Goal: Task Accomplishment & Management: Use online tool/utility

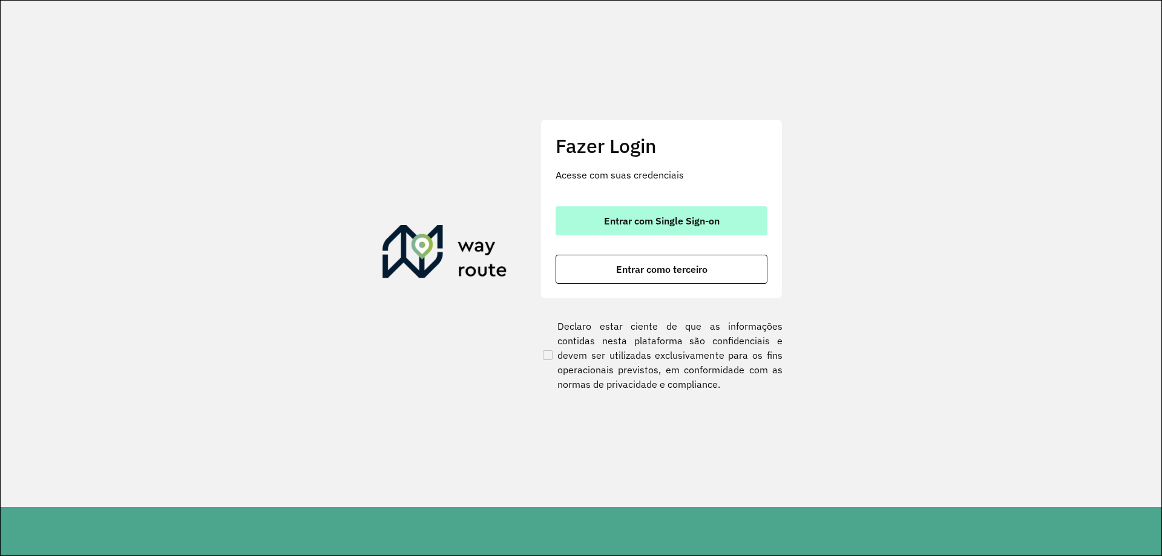
click at [663, 217] on span "Entrar com Single Sign-on" at bounding box center [662, 221] width 116 height 10
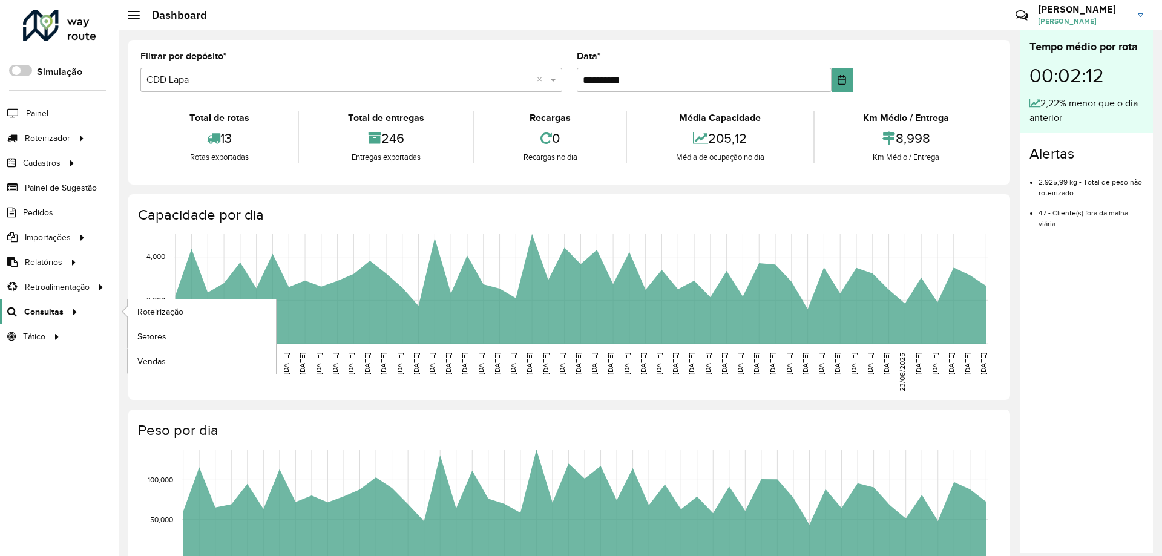
click at [54, 307] on span "Consultas" at bounding box center [43, 312] width 39 height 13
drag, startPoint x: 145, startPoint y: 307, endPoint x: 132, endPoint y: 310, distance: 13.7
click at [132, 310] on link "Roteirização" at bounding box center [202, 312] width 148 height 24
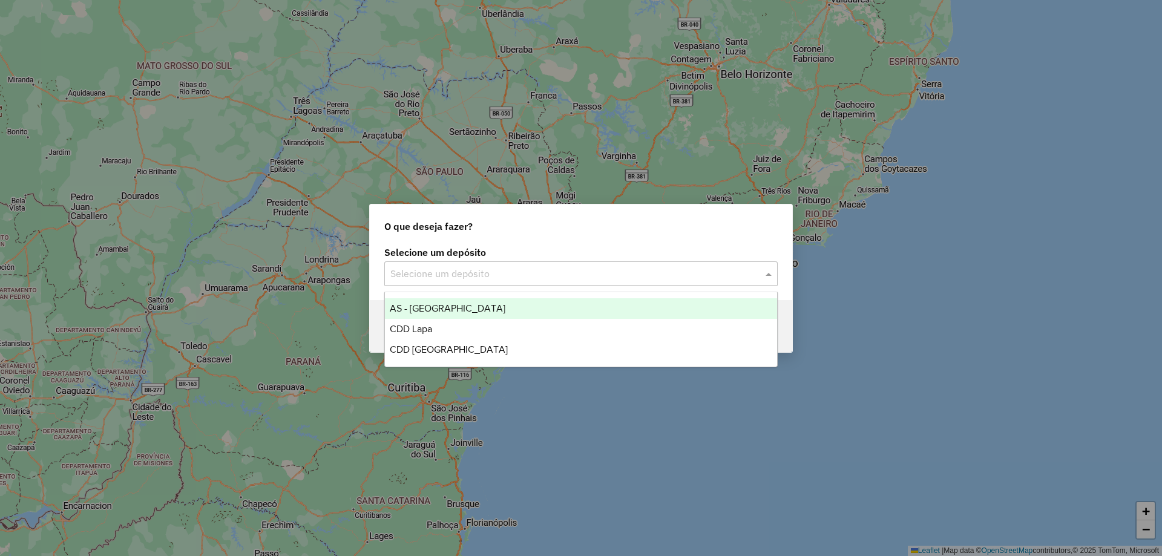
click at [486, 277] on input "text" at bounding box center [568, 274] width 357 height 15
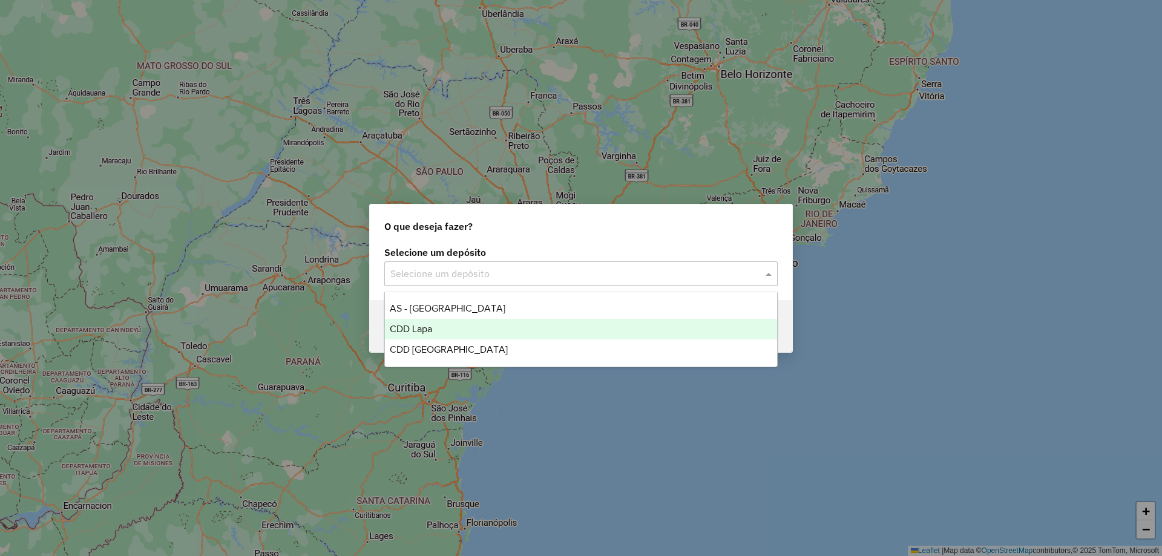
click at [439, 327] on div "CDD Lapa" at bounding box center [581, 329] width 392 height 21
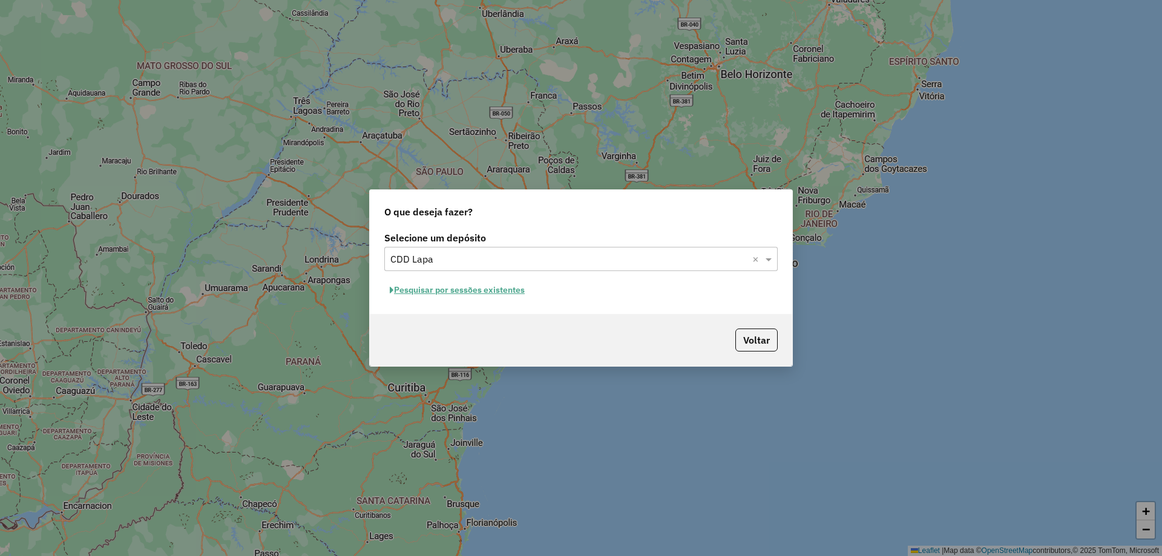
click at [478, 292] on button "Pesquisar por sessões existentes" at bounding box center [457, 290] width 146 height 19
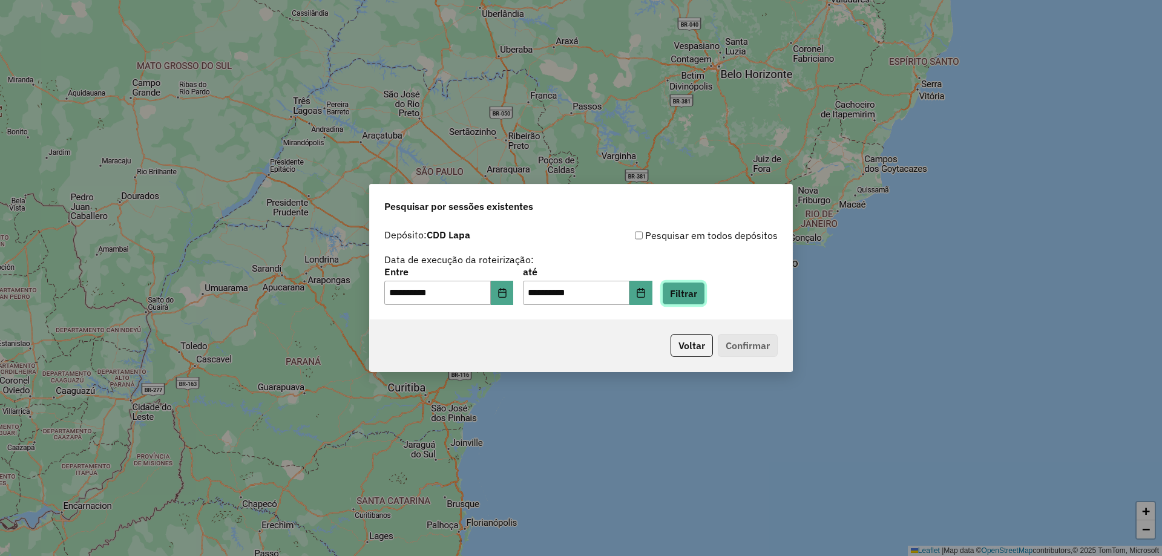
click at [701, 296] on button "Filtrar" at bounding box center [683, 293] width 43 height 23
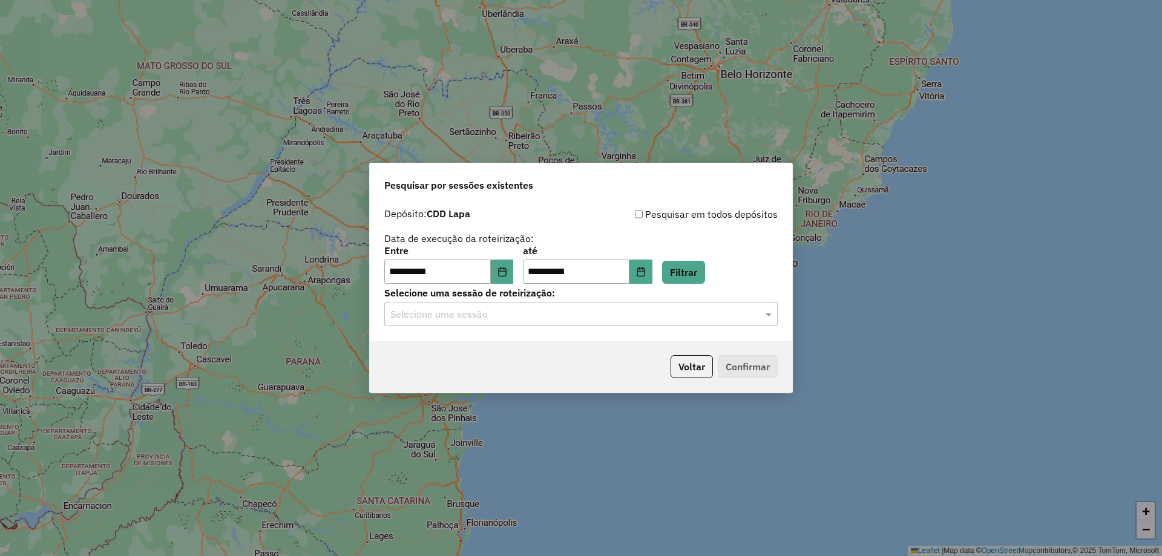
click at [480, 315] on input "text" at bounding box center [568, 314] width 357 height 15
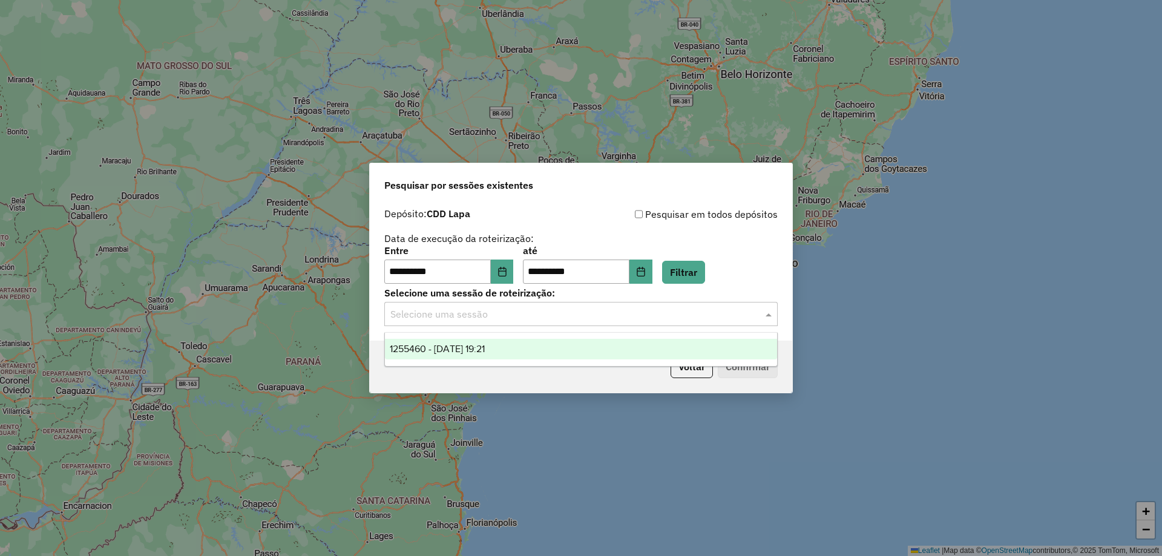
click at [445, 349] on span "1255460 - 29/08/2025 19:21" at bounding box center [437, 349] width 95 height 10
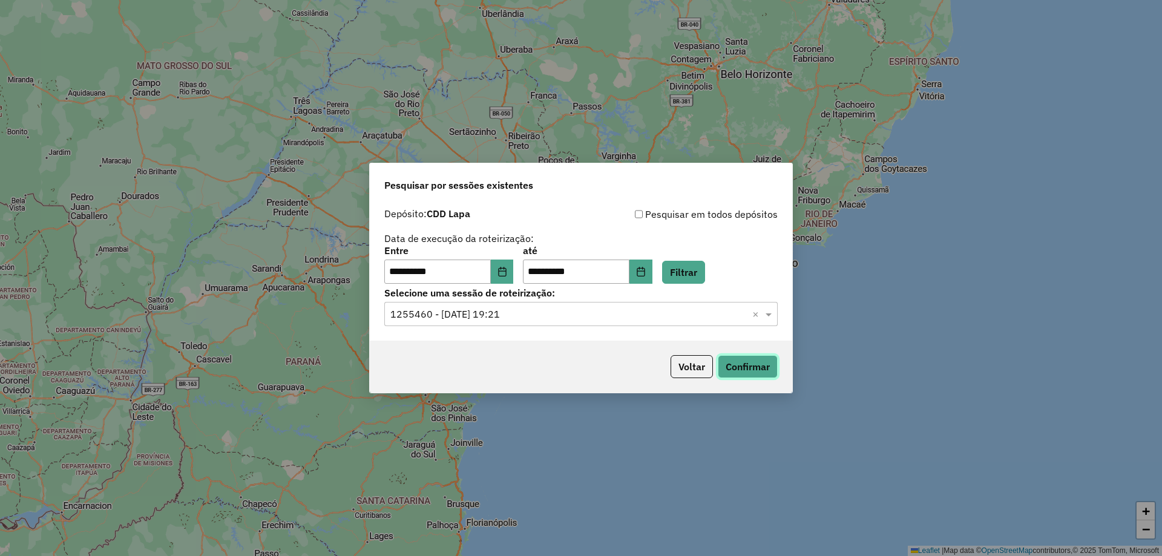
click at [771, 367] on button "Confirmar" at bounding box center [748, 366] width 60 height 23
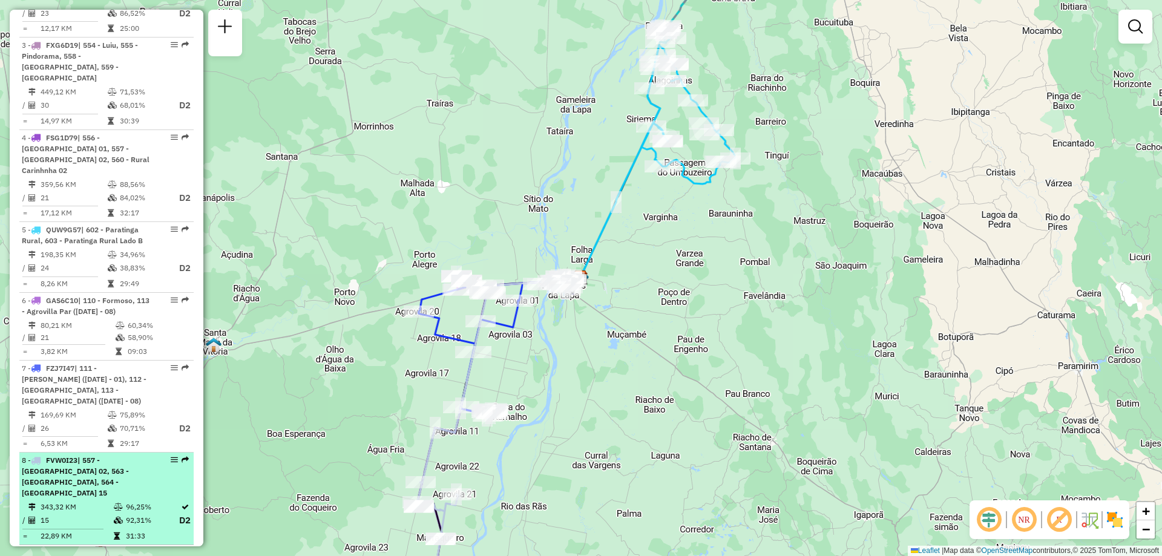
scroll to position [726, 0]
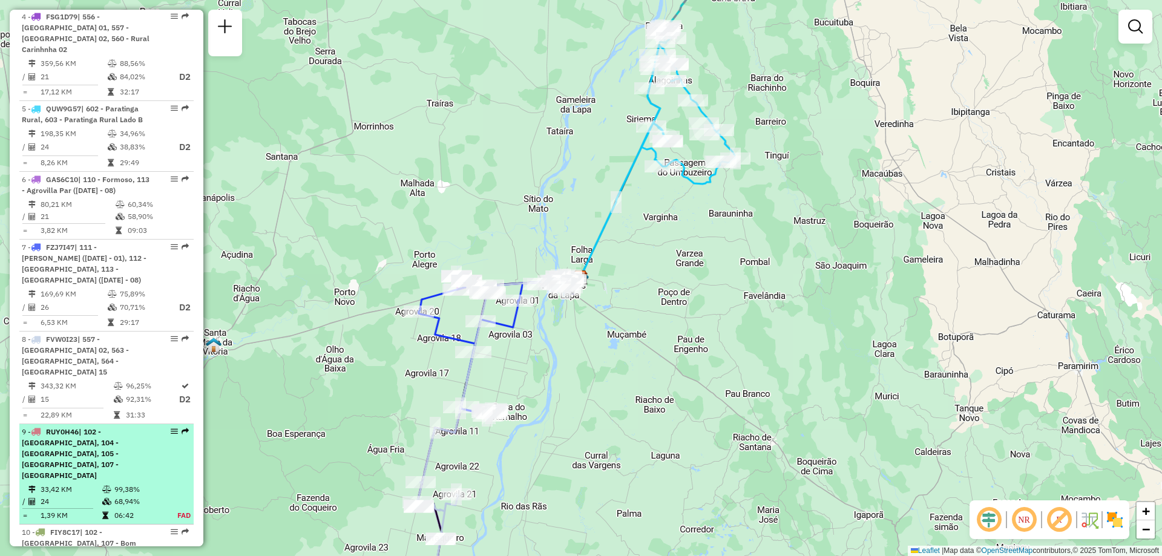
drag, startPoint x: 96, startPoint y: 407, endPoint x: 139, endPoint y: 403, distance: 42.6
click at [95, 427] on span "| 102 - Amaralina, 104 - Brasilandia, 105 - Beira Rio, 107 - Bom Jesus da Lapa" at bounding box center [70, 453] width 97 height 53
select select "**********"
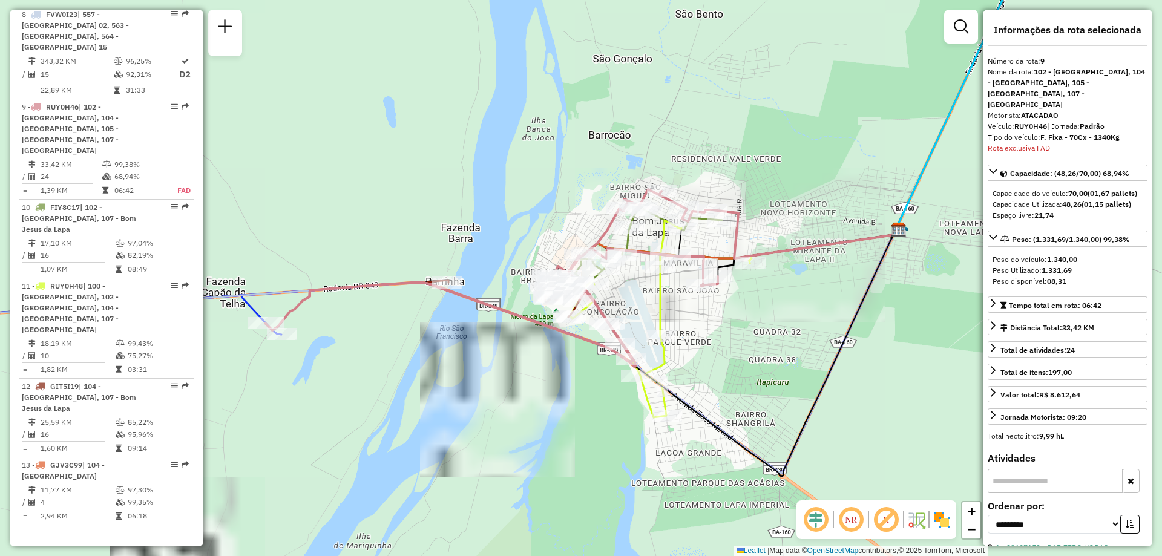
scroll to position [1108, 0]
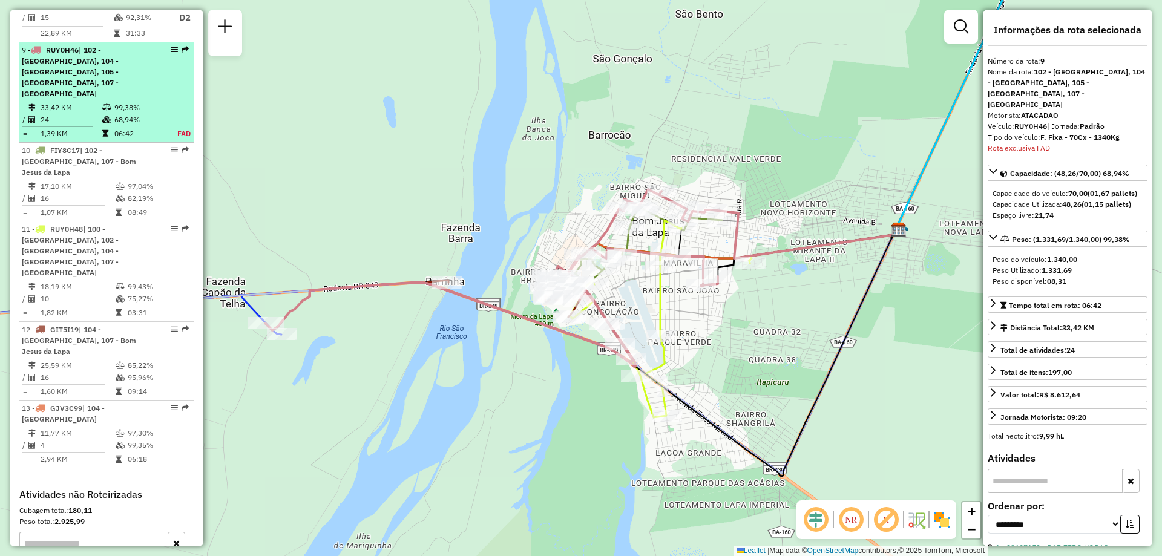
drag, startPoint x: 166, startPoint y: 19, endPoint x: 173, endPoint y: 13, distance: 8.6
click at [171, 46] on em at bounding box center [174, 49] width 7 height 7
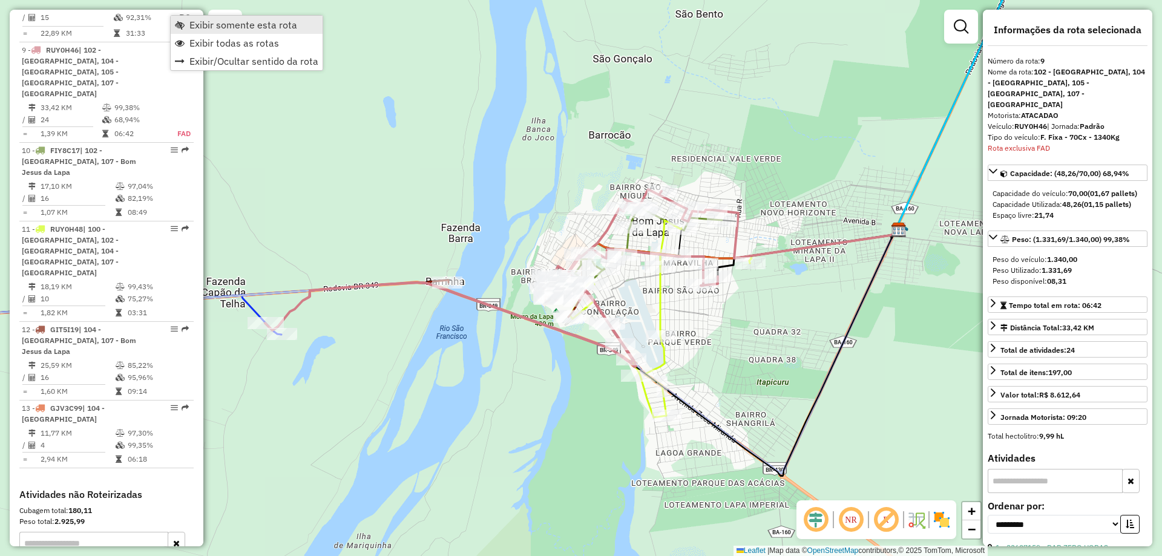
click at [225, 30] on span "Exibir somente esta rota" at bounding box center [243, 25] width 108 height 10
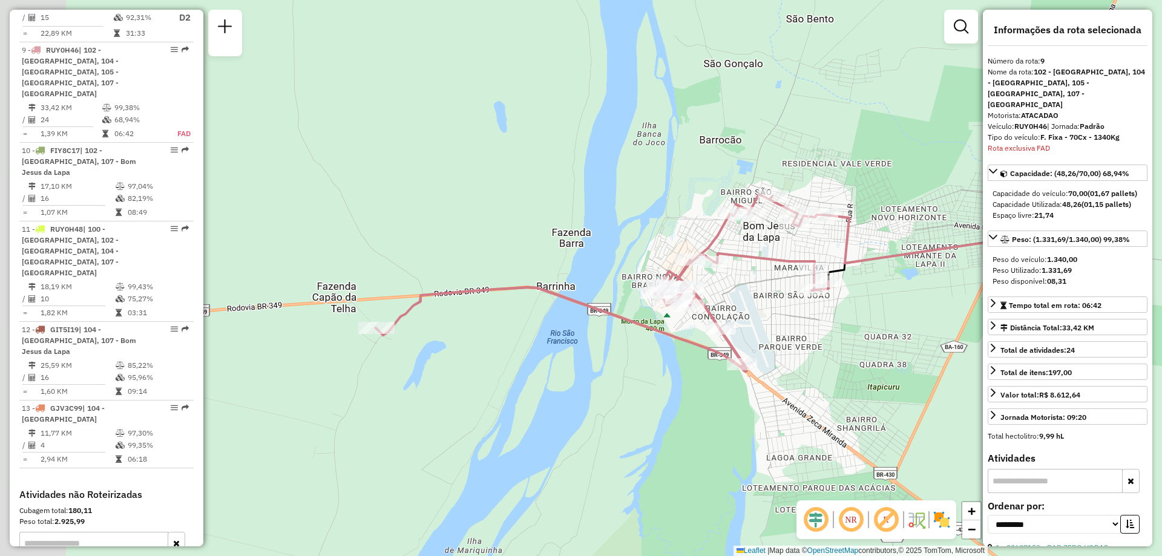
drag, startPoint x: 700, startPoint y: 315, endPoint x: 812, endPoint y: 319, distance: 112.6
click at [812, 319] on div "Janela de atendimento Grade de atendimento Capacidade Transportadoras Veículos …" at bounding box center [581, 278] width 1162 height 556
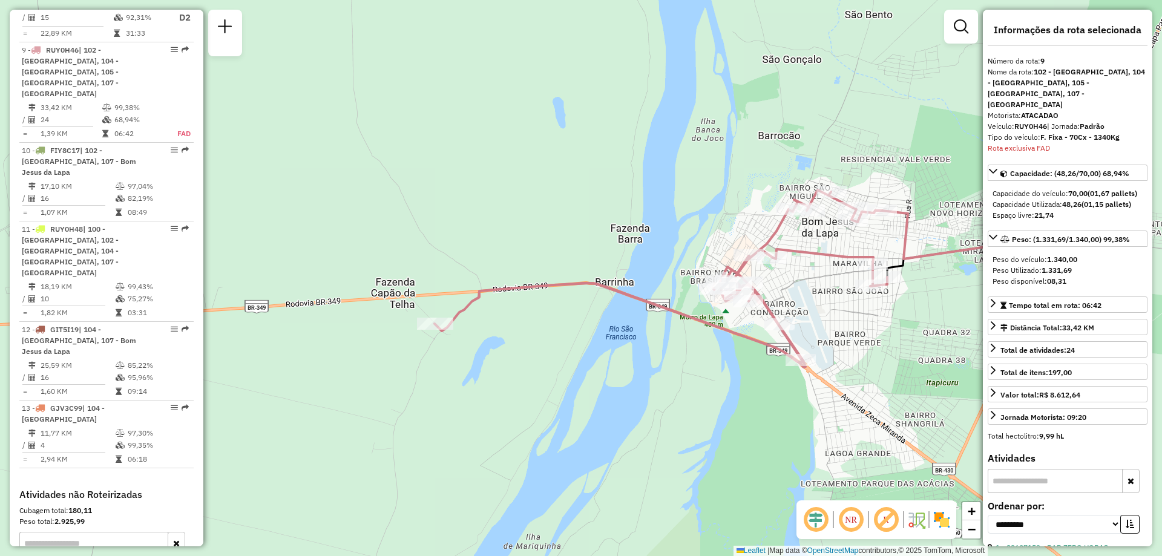
drag, startPoint x: 424, startPoint y: 330, endPoint x: 480, endPoint y: 327, distance: 57.0
click at [480, 327] on div "Janela de atendimento Grade de atendimento Capacidade Transportadoras Veículos …" at bounding box center [581, 278] width 1162 height 556
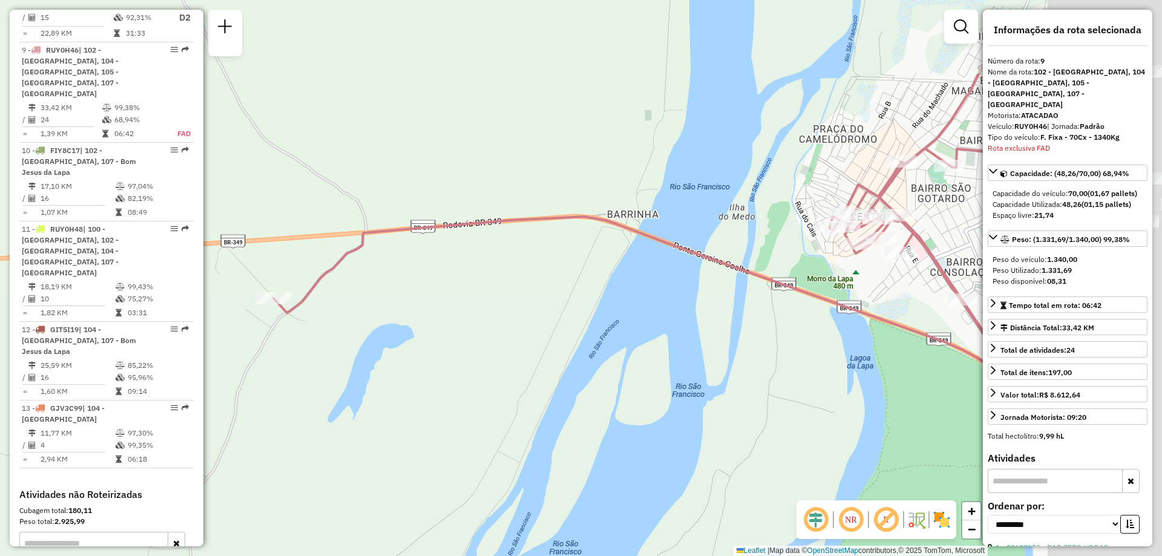
drag, startPoint x: 774, startPoint y: 318, endPoint x: 628, endPoint y: 320, distance: 145.8
click at [628, 320] on div "Janela de atendimento Grade de atendimento Capacidade Transportadoras Veículos …" at bounding box center [581, 278] width 1162 height 556
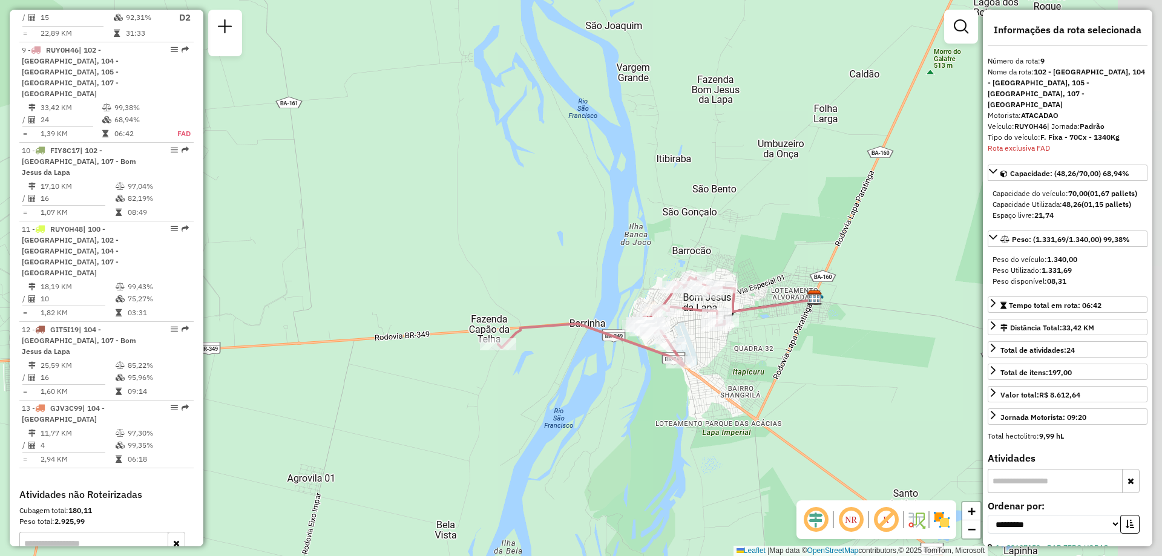
drag, startPoint x: 812, startPoint y: 307, endPoint x: 750, endPoint y: 337, distance: 69.0
click at [750, 337] on div "Janela de atendimento Grade de atendimento Capacidade Transportadoras Veículos …" at bounding box center [581, 278] width 1162 height 556
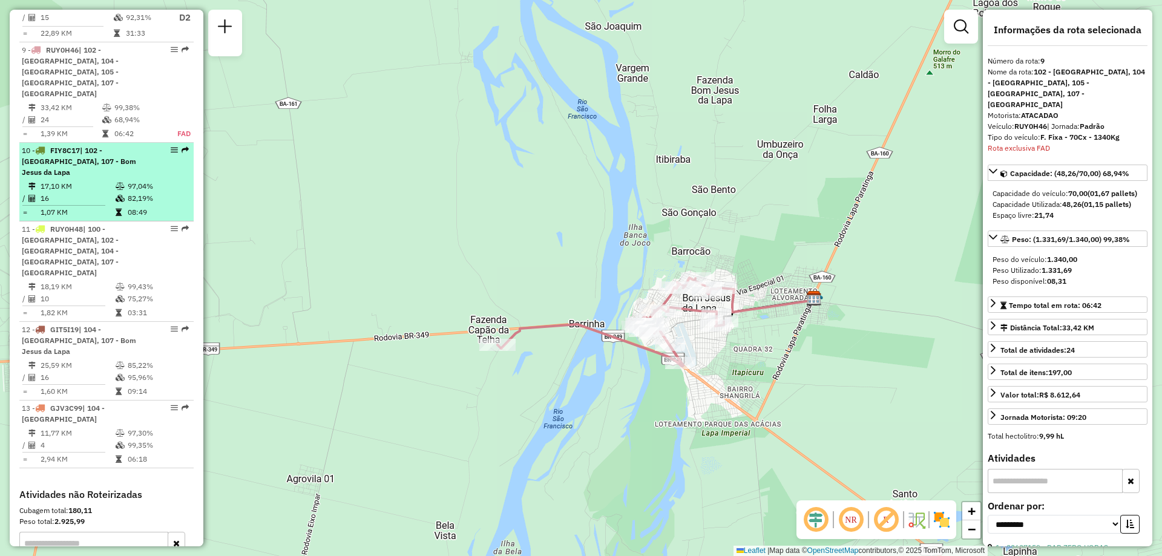
click at [171, 146] on em at bounding box center [174, 149] width 7 height 7
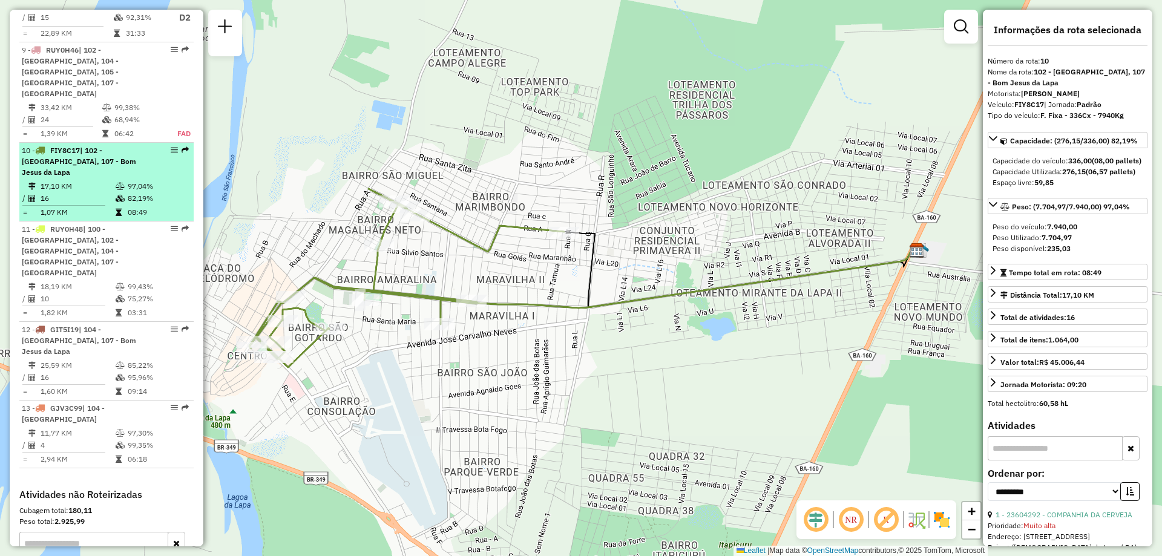
drag, startPoint x: 165, startPoint y: 94, endPoint x: 157, endPoint y: 90, distance: 9.5
click at [157, 145] on div "10 - FIY8C17 | 102 - Amaralina, 107 - Bom Jesus da Lapa" at bounding box center [106, 161] width 169 height 33
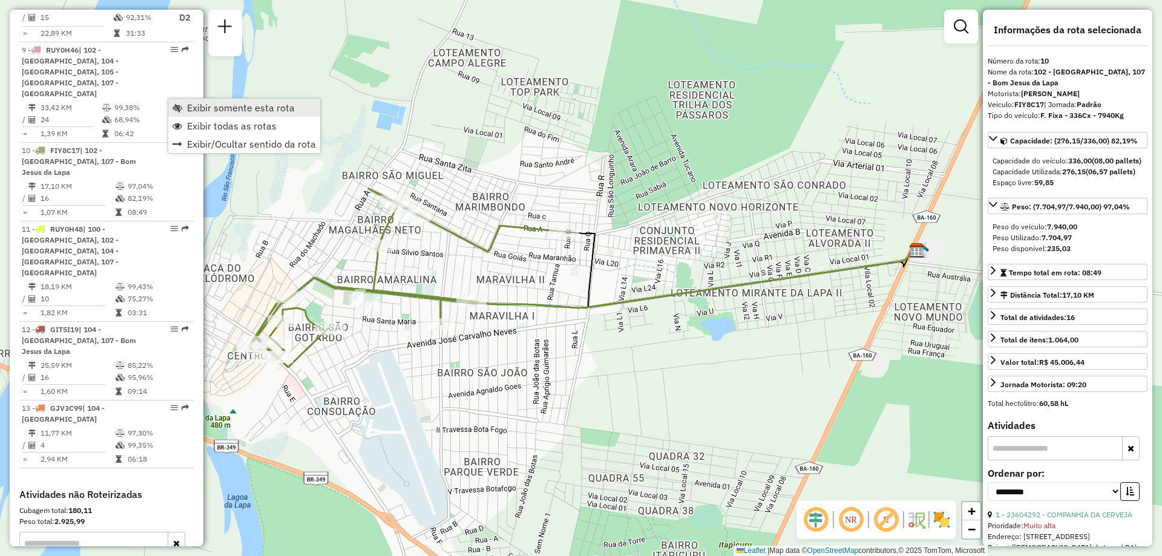
click at [200, 110] on span "Exibir somente esta rota" at bounding box center [241, 108] width 108 height 10
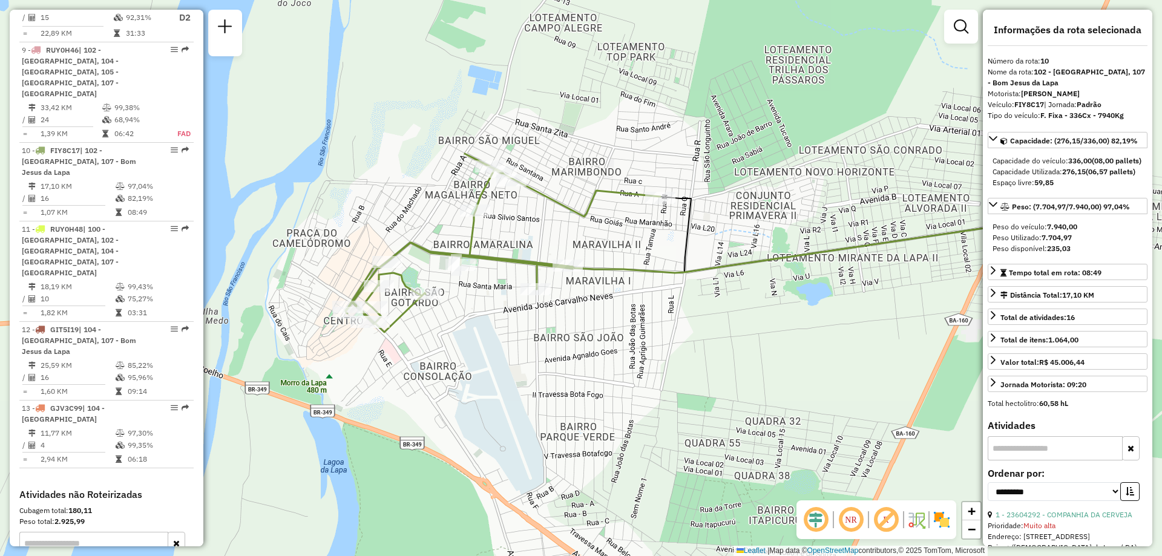
drag, startPoint x: 529, startPoint y: 348, endPoint x: 612, endPoint y: 312, distance: 89.7
click at [617, 314] on div "Janela de atendimento Grade de atendimento Capacidade Transportadoras Veículos …" at bounding box center [581, 278] width 1162 height 556
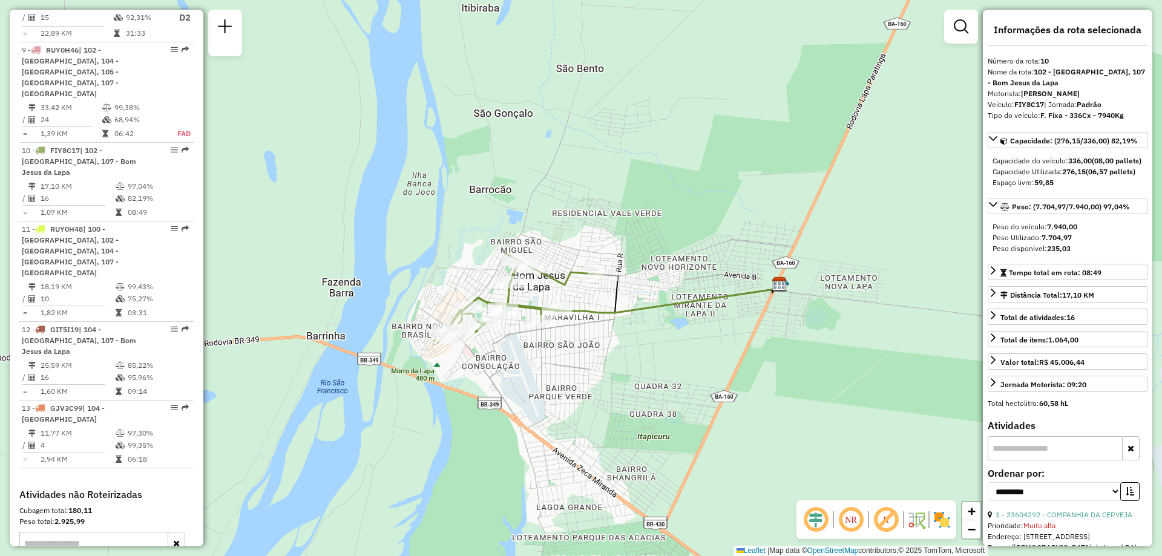
drag, startPoint x: 743, startPoint y: 307, endPoint x: 725, endPoint y: 332, distance: 30.3
click at [725, 332] on div "Janela de atendimento Grade de atendimento Capacidade Transportadoras Veículos …" at bounding box center [581, 278] width 1162 height 556
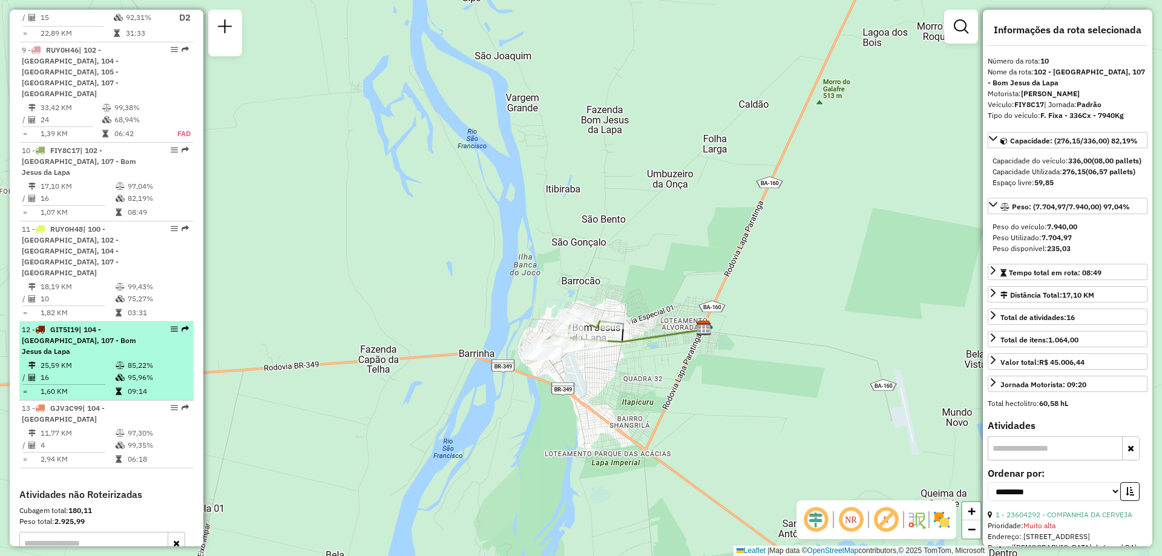
click at [171, 326] on em at bounding box center [174, 329] width 7 height 7
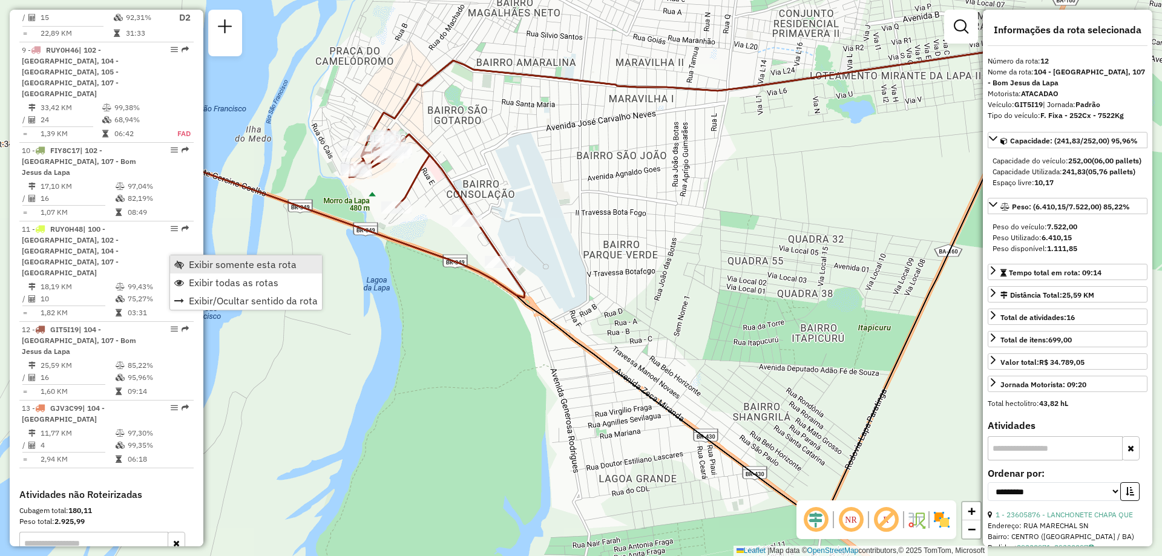
click at [225, 263] on span "Exibir somente esta rota" at bounding box center [243, 265] width 108 height 10
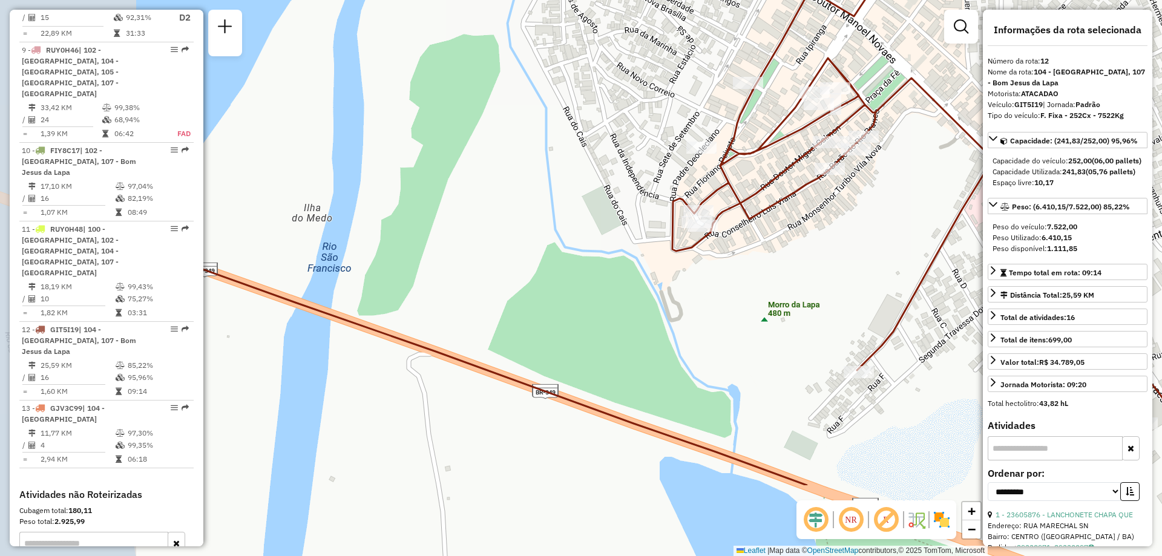
drag, startPoint x: 568, startPoint y: 443, endPoint x: 767, endPoint y: 317, distance: 235.5
click at [767, 317] on div "Janela de atendimento Grade de atendimento Capacidade Transportadoras Veículos …" at bounding box center [581, 278] width 1162 height 556
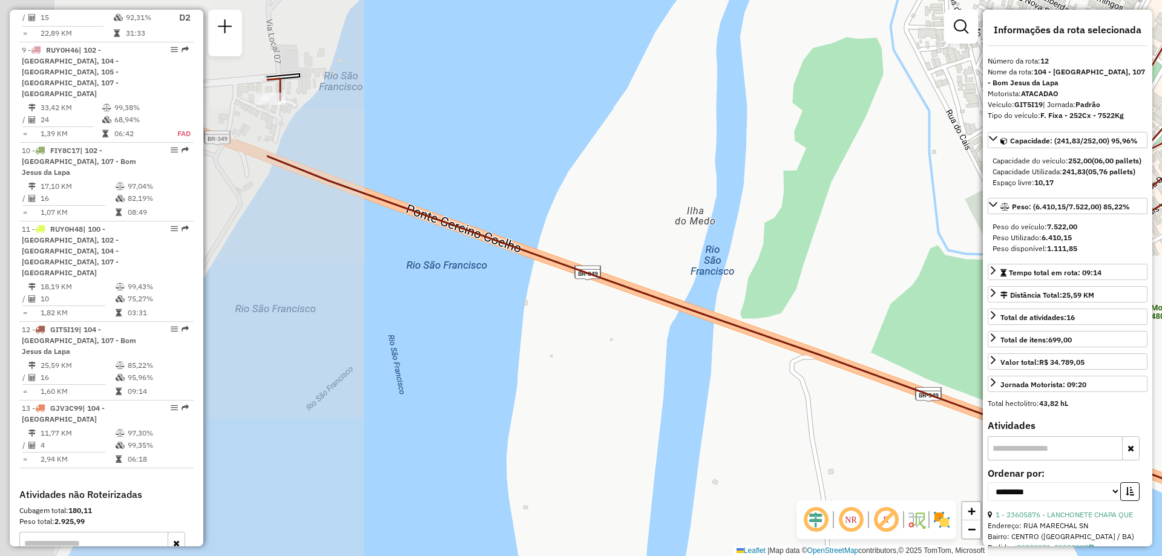
drag, startPoint x: 343, startPoint y: 260, endPoint x: 622, endPoint y: 237, distance: 280.0
click at [715, 259] on div "Janela de atendimento Grade de atendimento Capacidade Transportadoras Veículos …" at bounding box center [581, 278] width 1162 height 556
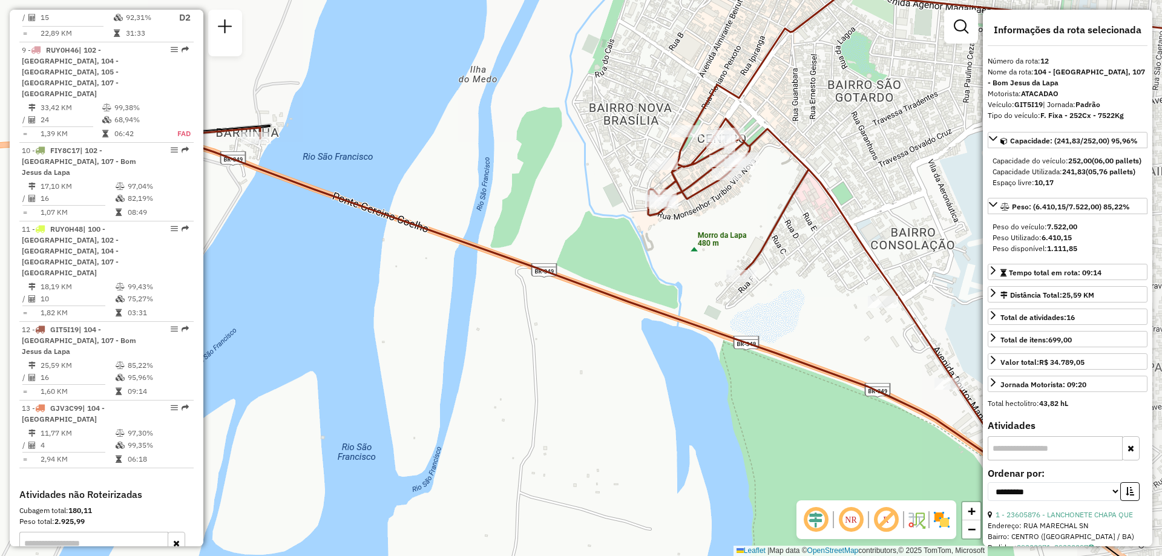
drag, startPoint x: 798, startPoint y: 283, endPoint x: 700, endPoint y: 269, distance: 98.9
click at [700, 269] on div "Janela de atendimento Grade de atendimento Capacidade Transportadoras Veículos …" at bounding box center [581, 278] width 1162 height 556
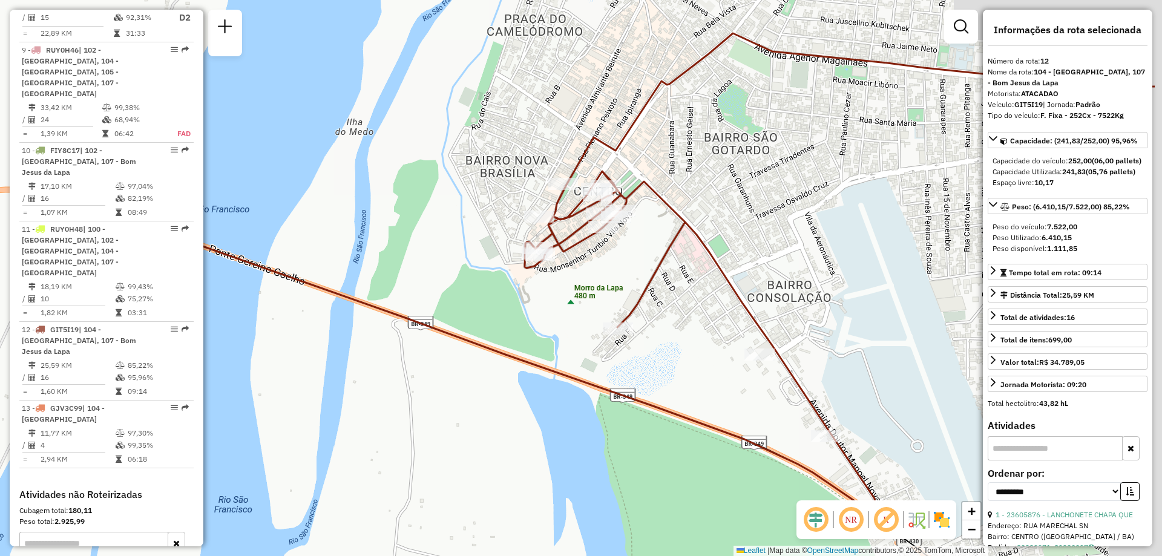
drag, startPoint x: 795, startPoint y: 257, endPoint x: 671, endPoint y: 310, distance: 134.8
click at [671, 310] on div "Janela de atendimento Grade de atendimento Capacidade Transportadoras Veículos …" at bounding box center [581, 278] width 1162 height 556
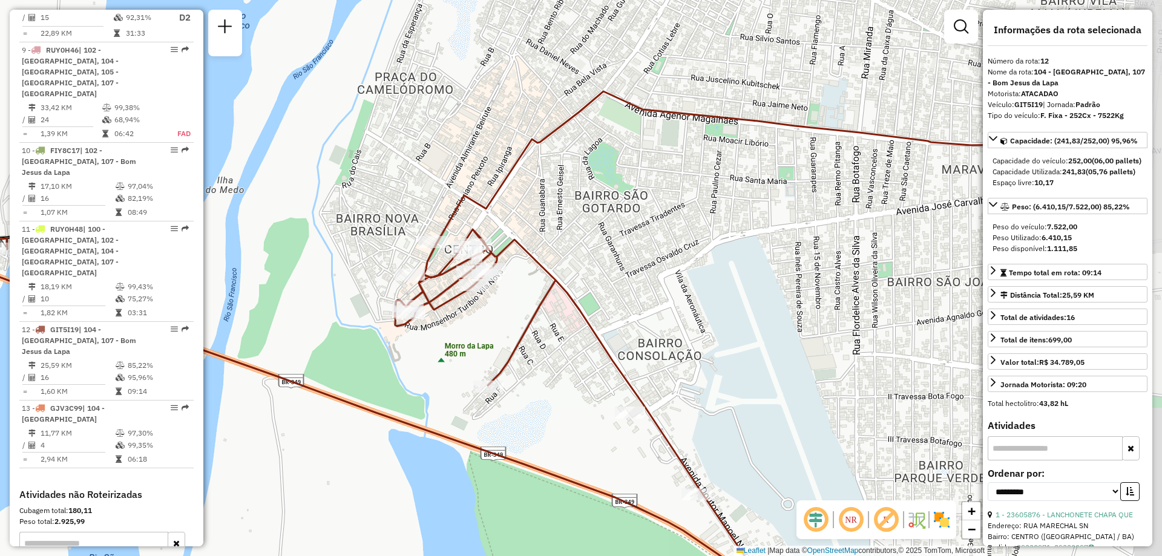
drag, startPoint x: 773, startPoint y: 180, endPoint x: 646, endPoint y: 237, distance: 139.2
click at [646, 237] on div "Janela de atendimento Grade de atendimento Capacidade Transportadoras Veículos …" at bounding box center [581, 278] width 1162 height 556
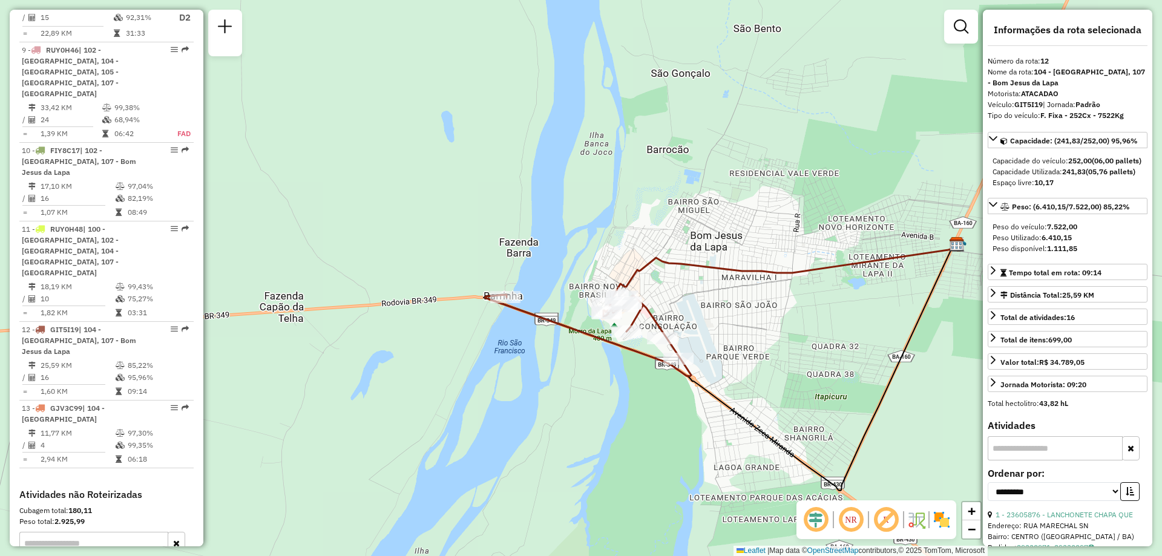
scroll to position [1153, 0]
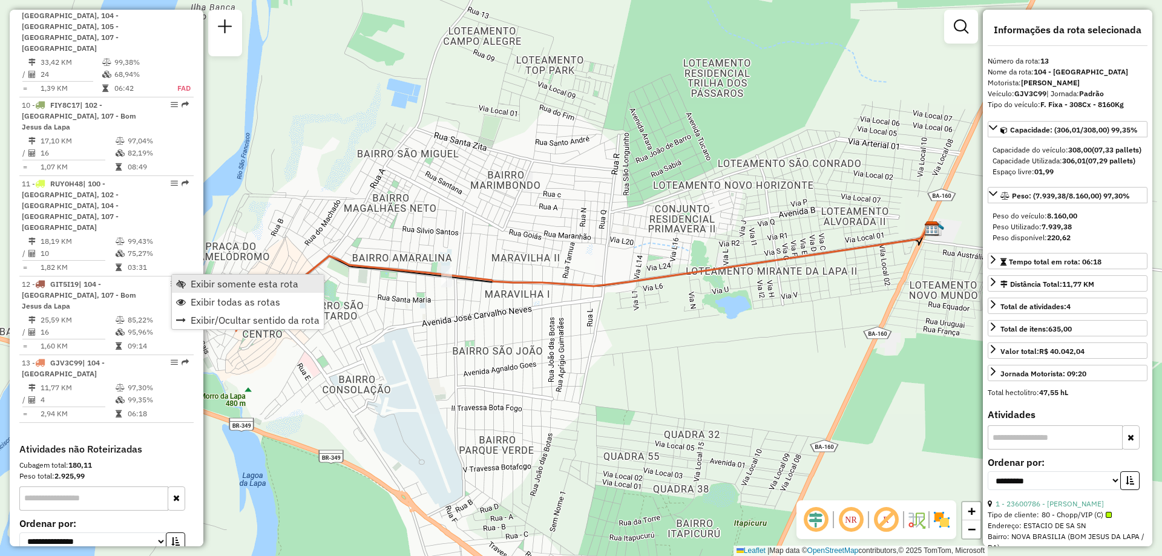
click at [237, 285] on span "Exibir somente esta rota" at bounding box center [245, 284] width 108 height 10
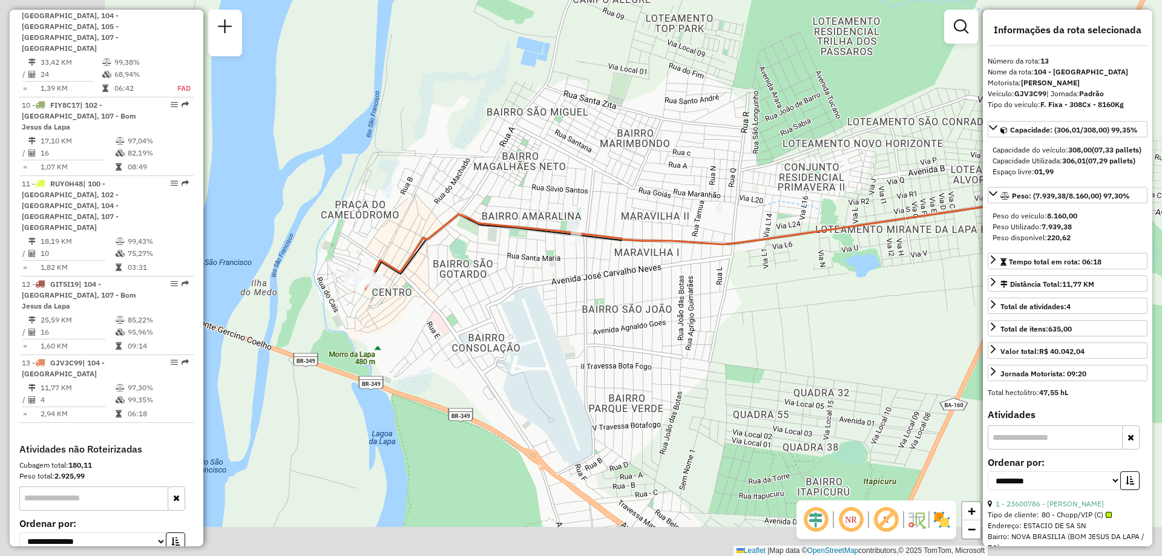
drag, startPoint x: 396, startPoint y: 341, endPoint x: 533, endPoint y: 298, distance: 143.0
click at [533, 298] on div "Janela de atendimento Grade de atendimento Capacidade Transportadoras Veículos …" at bounding box center [581, 278] width 1162 height 556
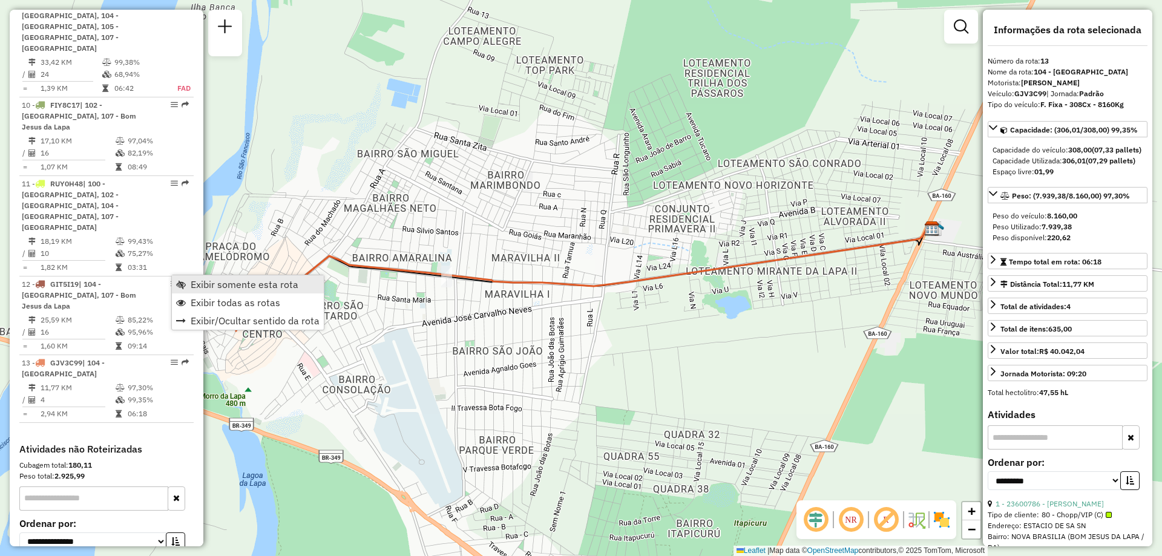
click at [225, 285] on span "Exibir somente esta rota" at bounding box center [245, 285] width 108 height 10
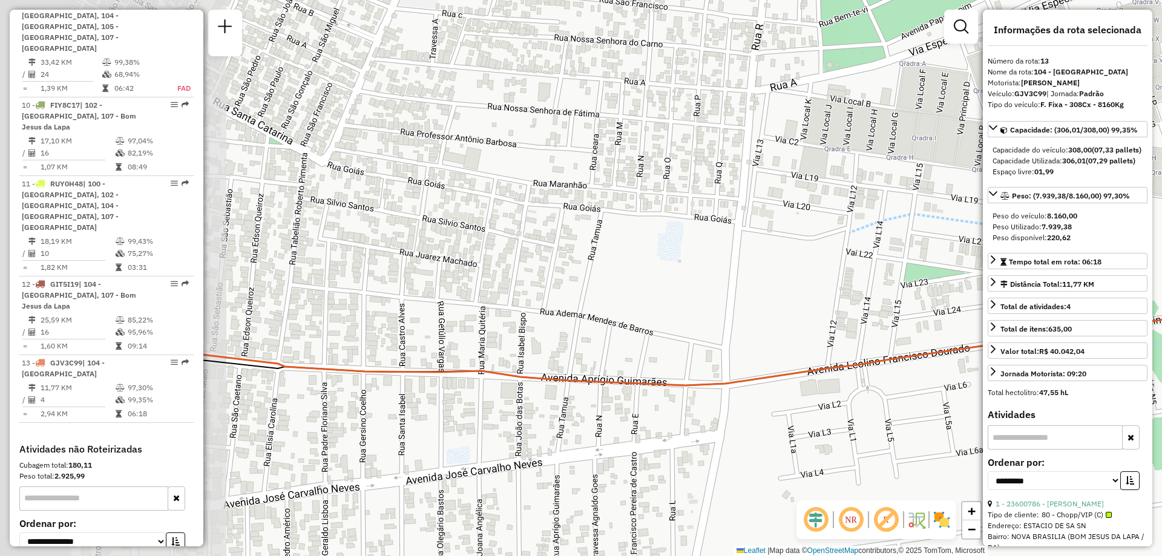
drag, startPoint x: 575, startPoint y: 354, endPoint x: 791, endPoint y: 297, distance: 223.0
click at [791, 297] on div "Janela de atendimento Grade de atendimento Capacidade Transportadoras Veículos …" at bounding box center [581, 278] width 1162 height 556
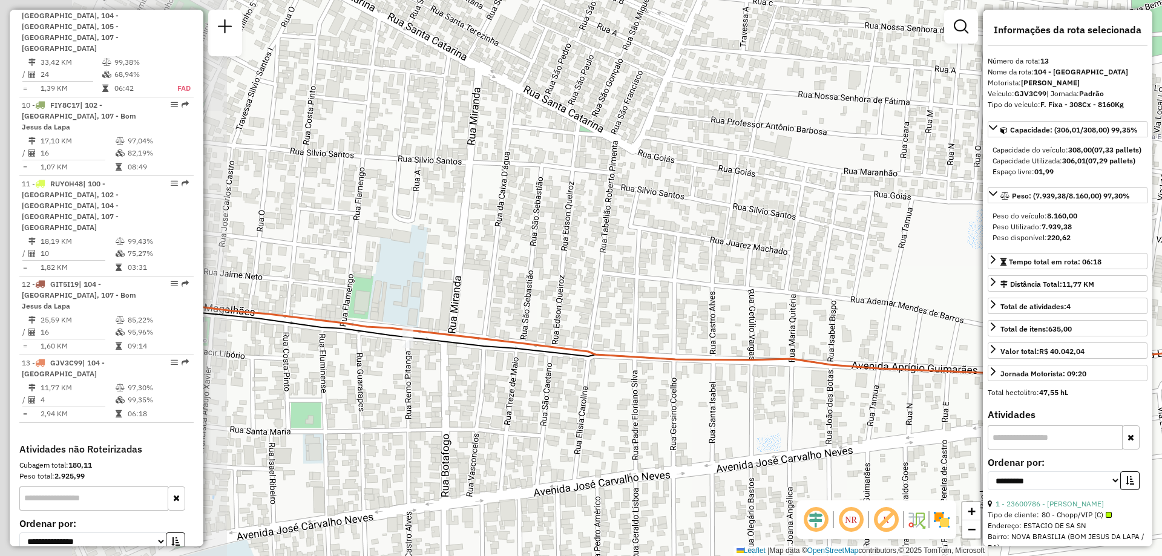
drag, startPoint x: 369, startPoint y: 382, endPoint x: 680, endPoint y: 370, distance: 311.3
click at [680, 370] on div "Janela de atendimento Grade de atendimento Capacidade Transportadoras Veículos …" at bounding box center [581, 278] width 1162 height 556
